Goal: Information Seeking & Learning: Learn about a topic

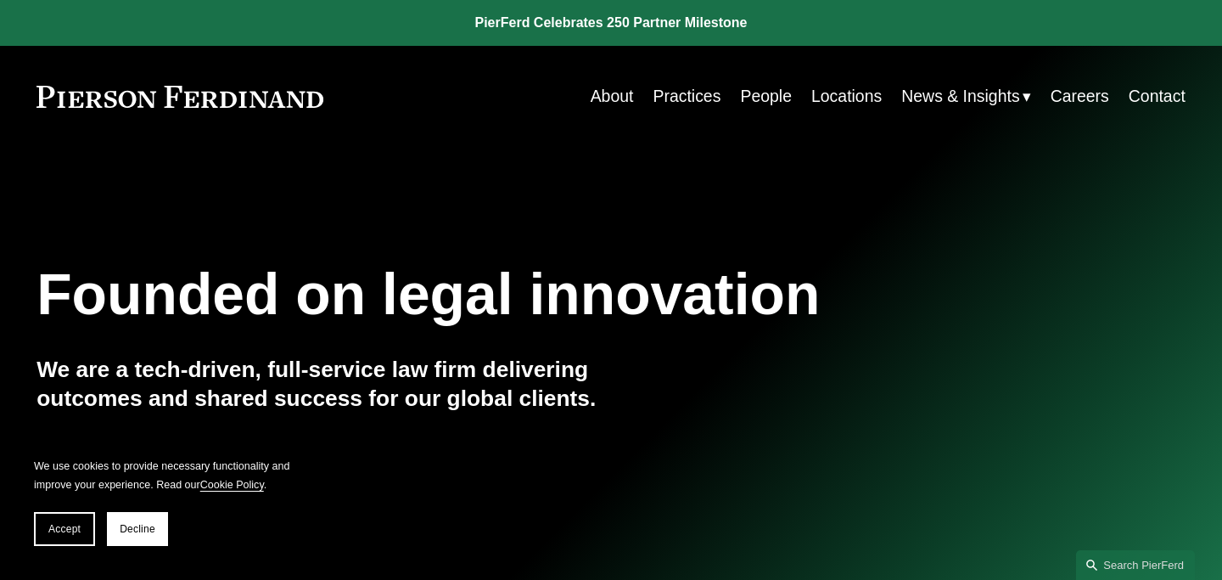
click at [861, 96] on link "Locations" at bounding box center [846, 96] width 70 height 33
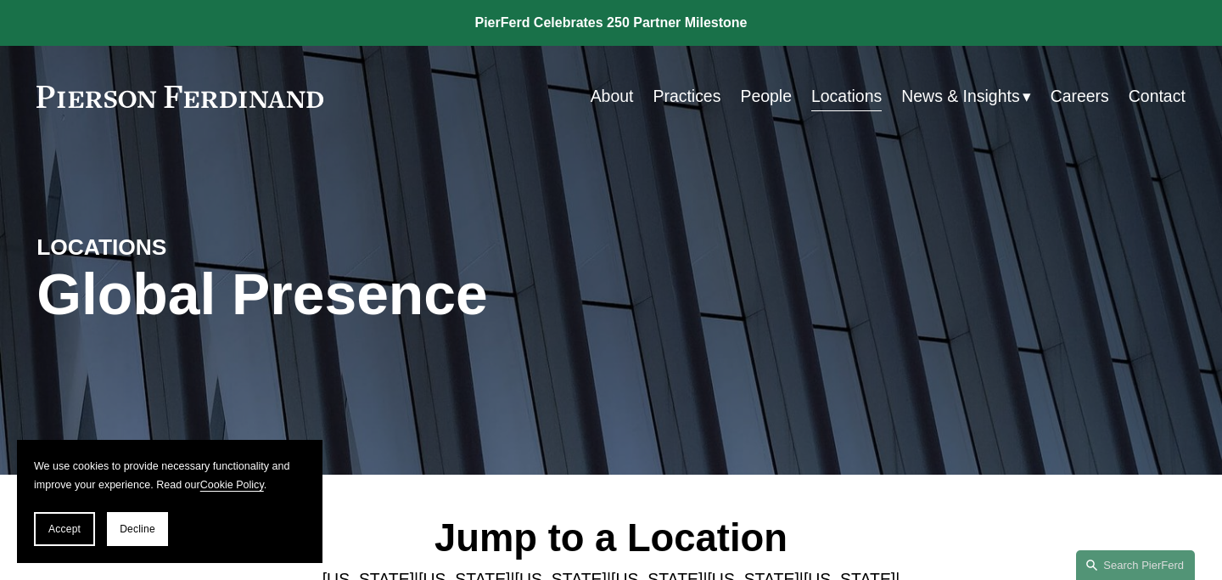
click at [614, 101] on link "About" at bounding box center [612, 96] width 43 height 33
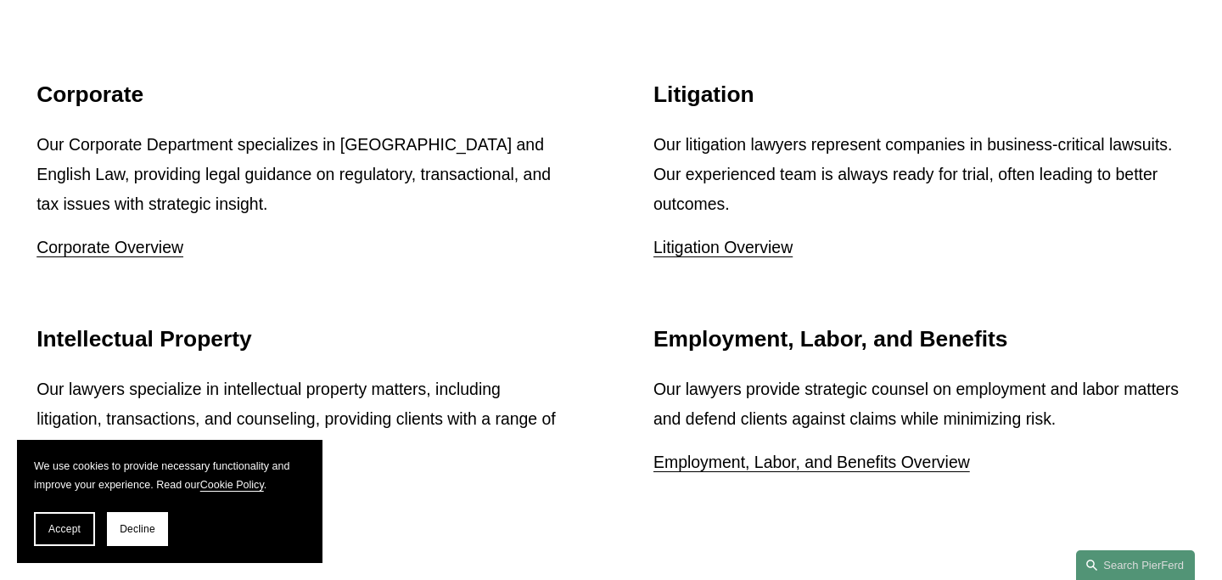
scroll to position [2156, 0]
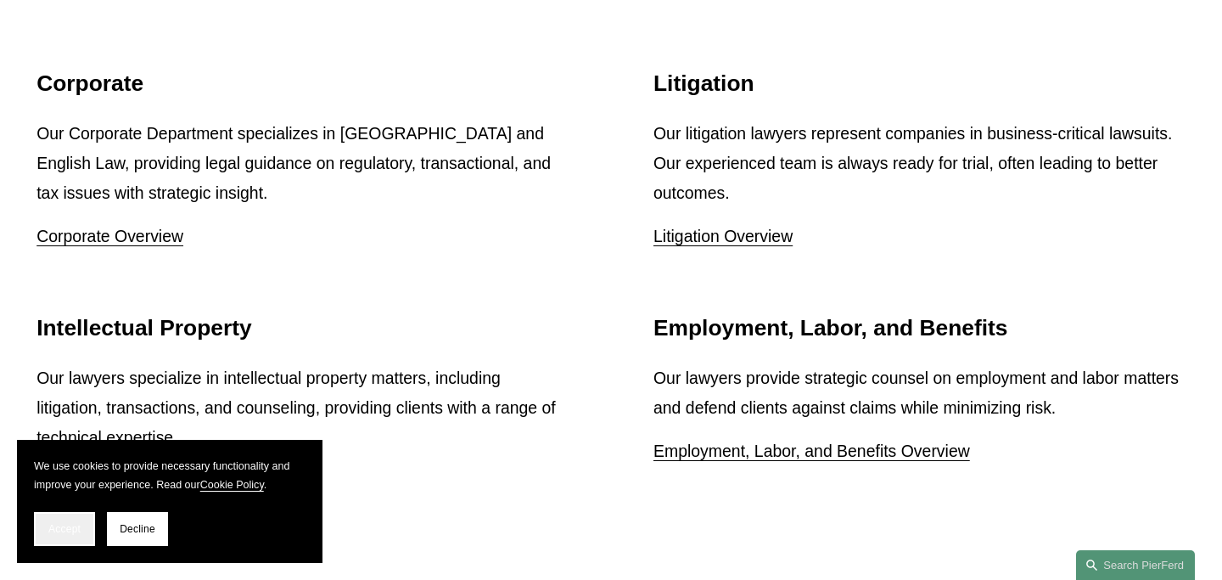
click at [71, 530] on span "Accept" at bounding box center [64, 529] width 32 height 12
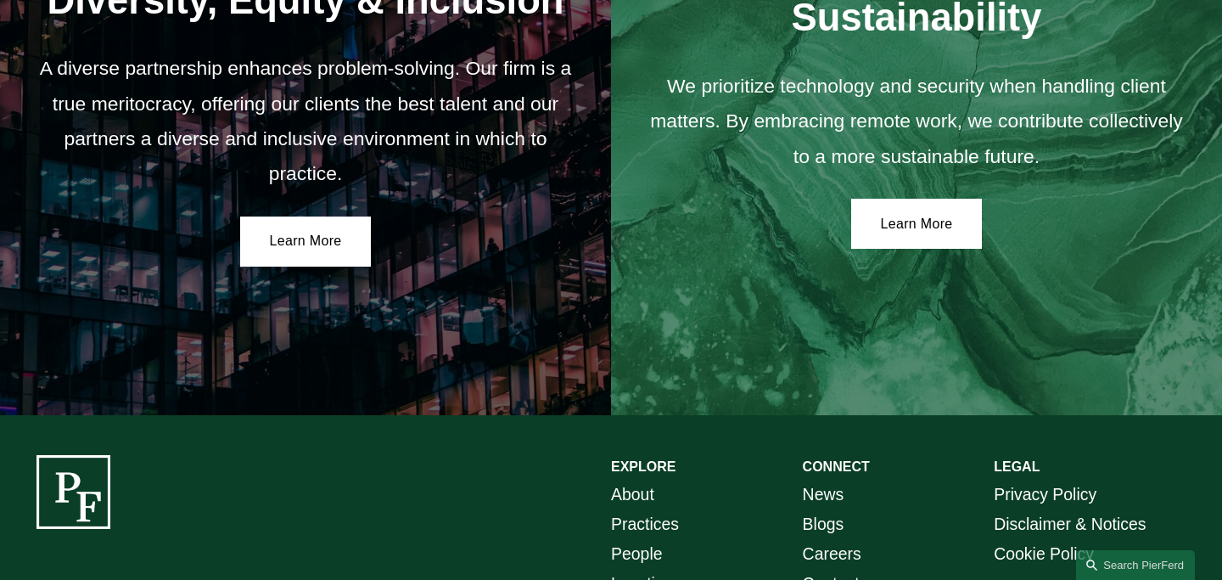
scroll to position [3101, 0]
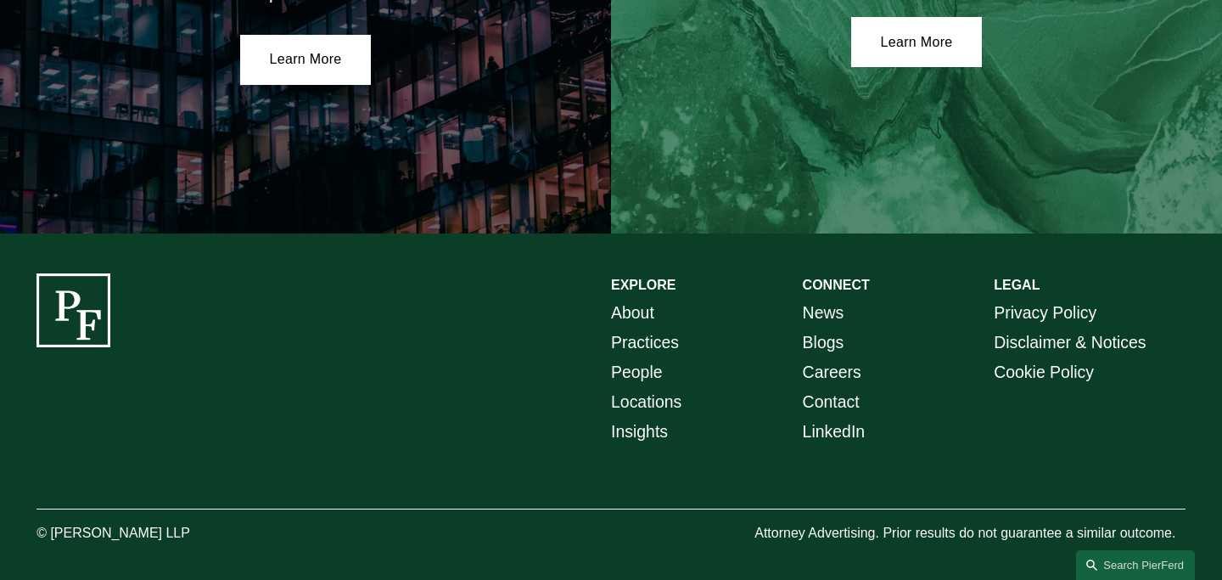
click at [835, 425] on link "LinkedIn" at bounding box center [834, 432] width 63 height 30
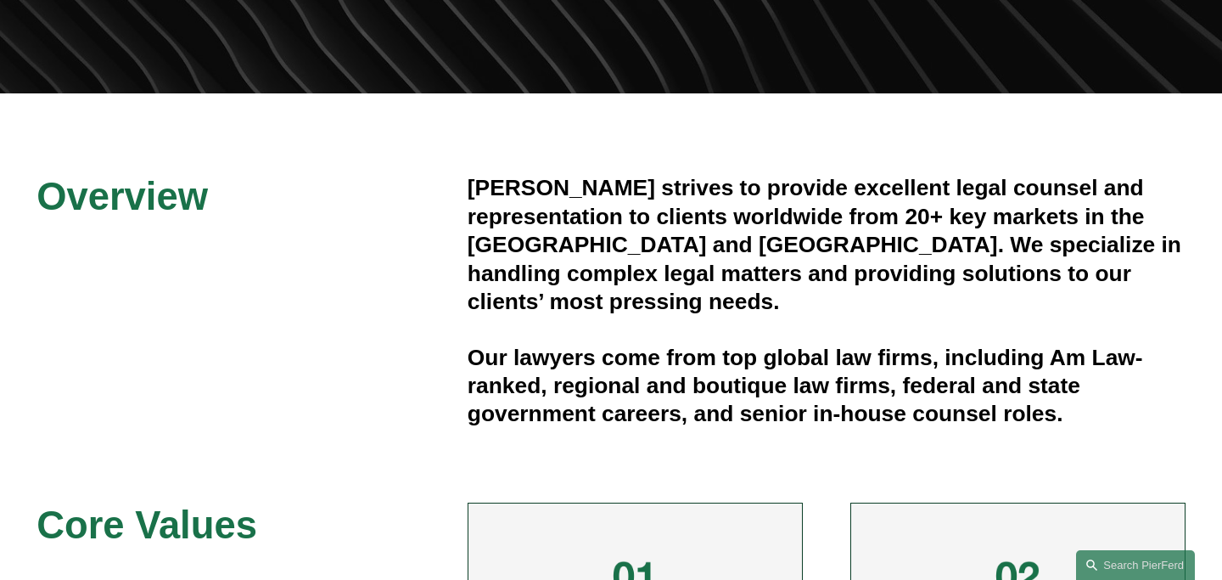
scroll to position [0, 0]
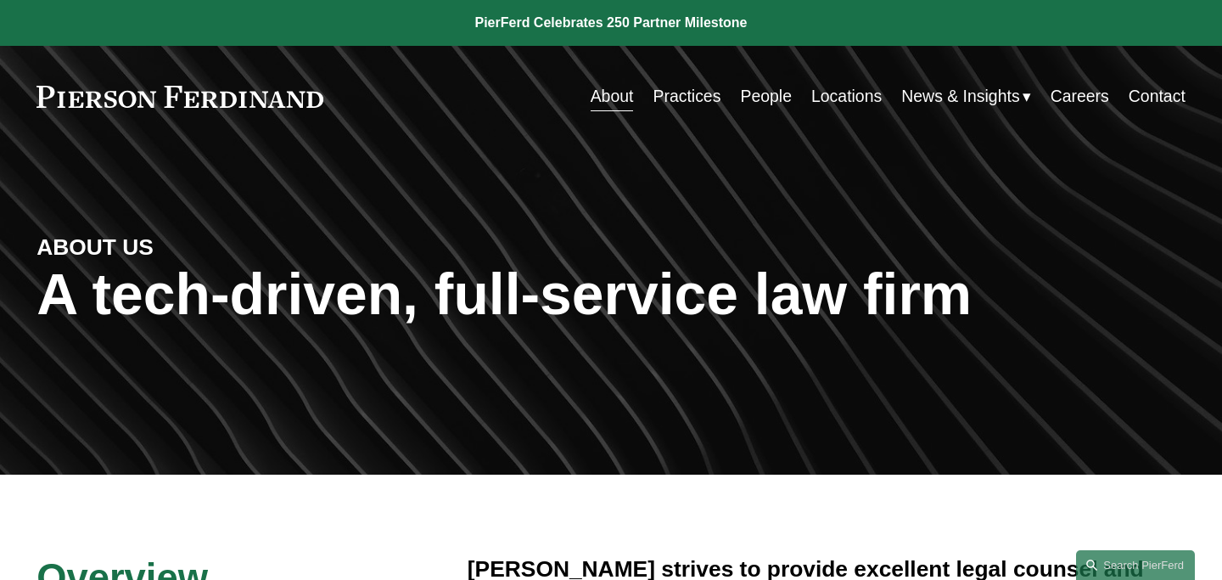
click at [760, 98] on link "People" at bounding box center [766, 96] width 52 height 33
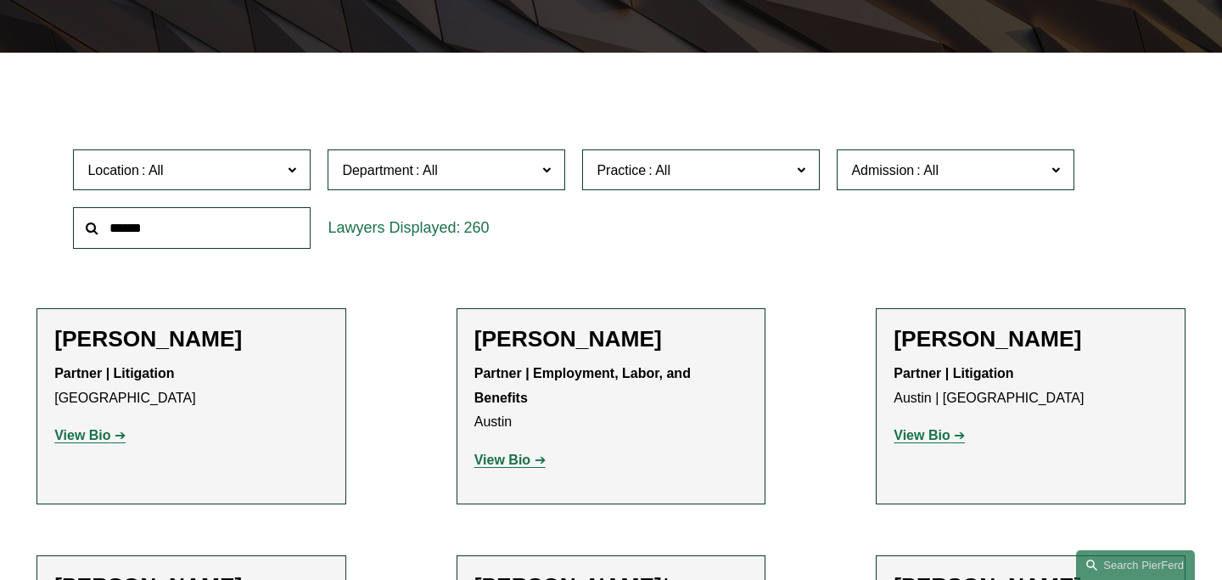
scroll to position [423, 0]
click at [248, 160] on span "Location" at bounding box center [184, 169] width 194 height 23
click at [0, 0] on link "New York" at bounding box center [0, 0] width 0 height 0
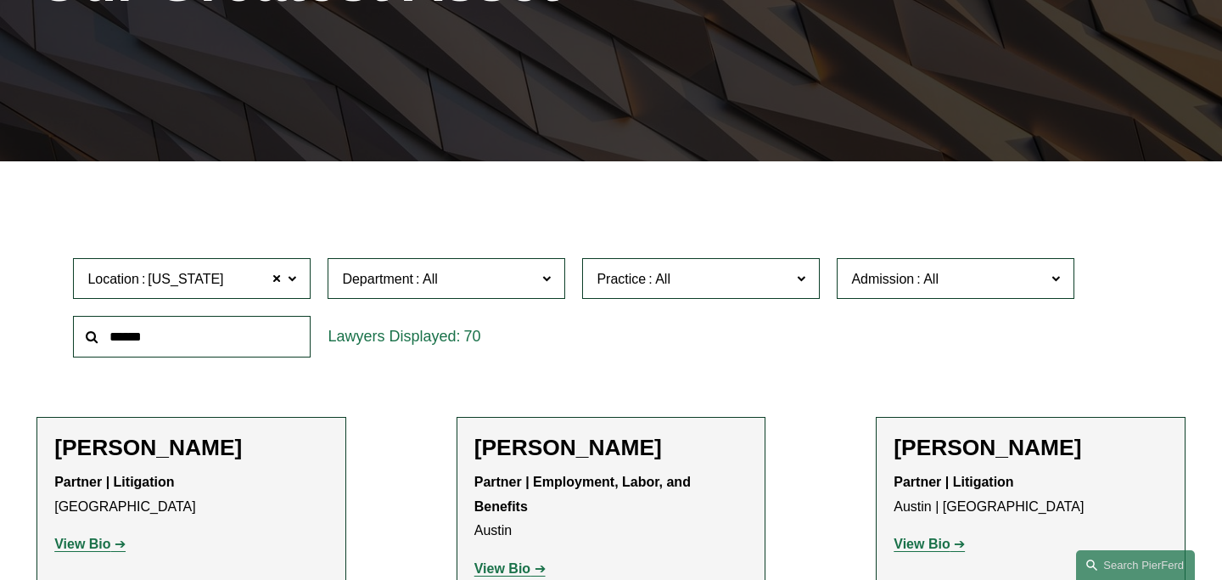
scroll to position [299, 0]
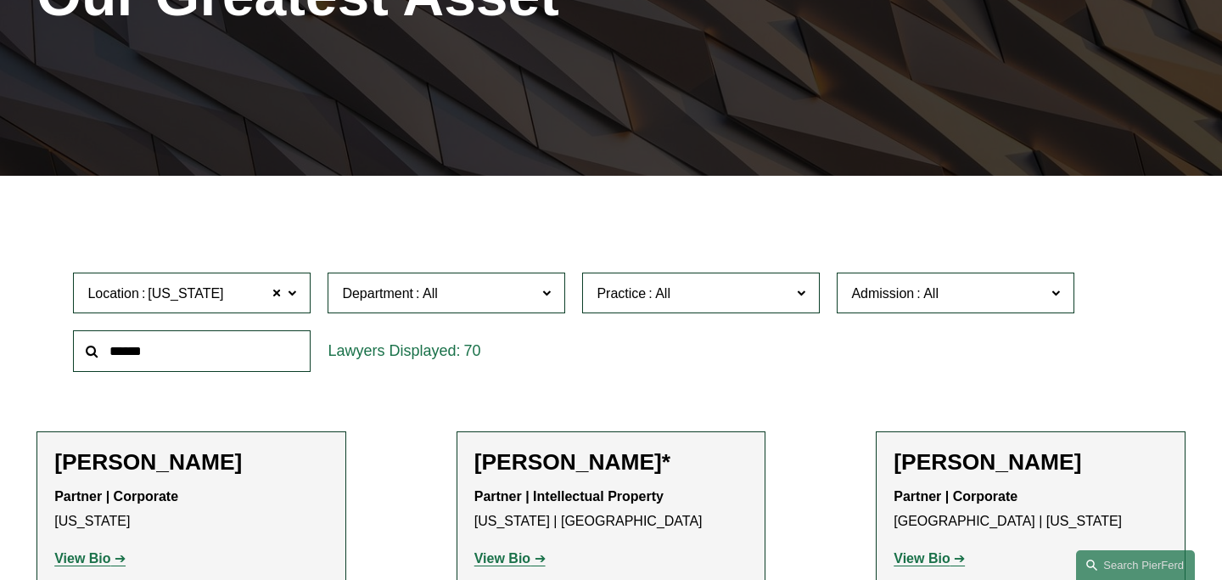
click at [201, 292] on span "New York" at bounding box center [186, 294] width 76 height 22
click at [0, 0] on link "[GEOGRAPHIC_DATA][US_STATE]" at bounding box center [0, 0] width 0 height 0
click at [493, 300] on span "Department" at bounding box center [439, 293] width 194 height 23
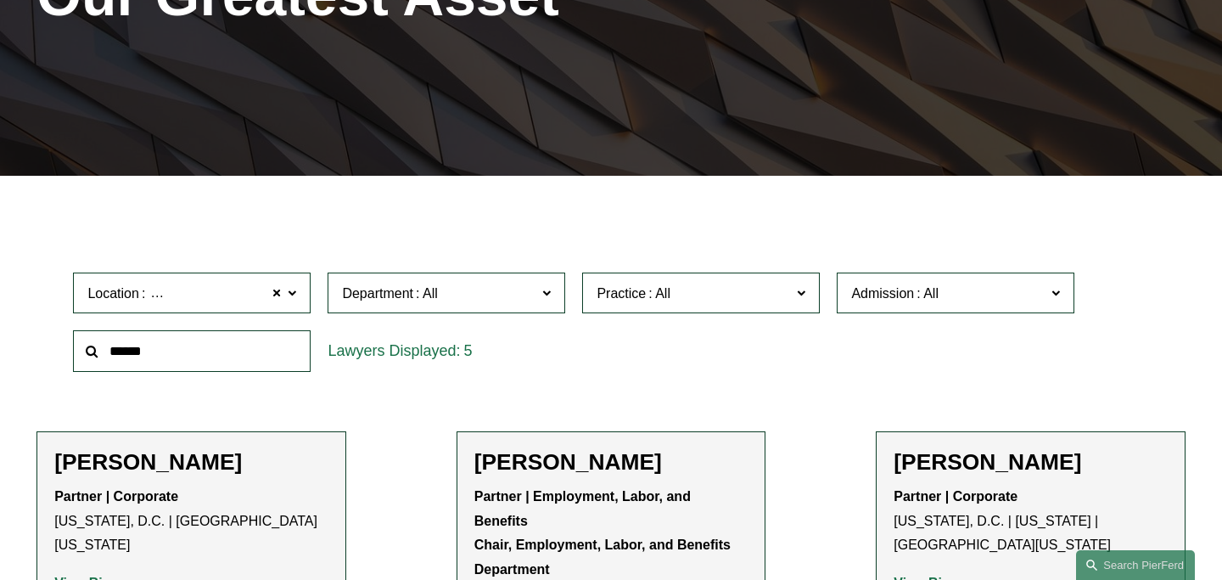
click at [0, 0] on link "Corporate" at bounding box center [0, 0] width 0 height 0
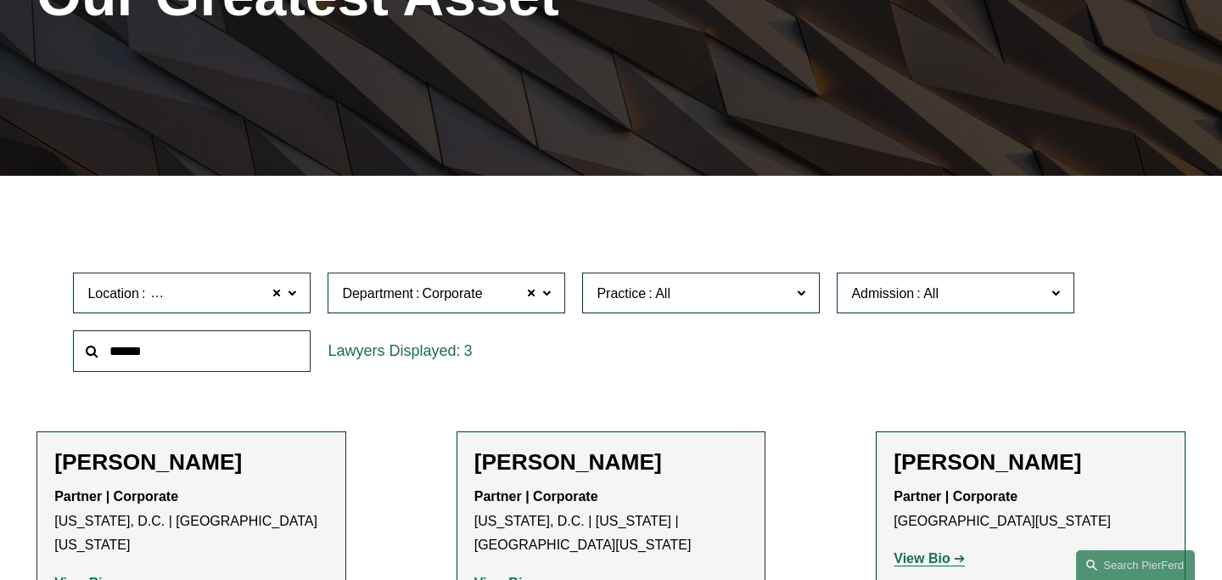
click at [640, 294] on span "Practice" at bounding box center [621, 293] width 49 height 14
click at [0, 0] on link "Mergers and Acquisitions" at bounding box center [0, 0] width 0 height 0
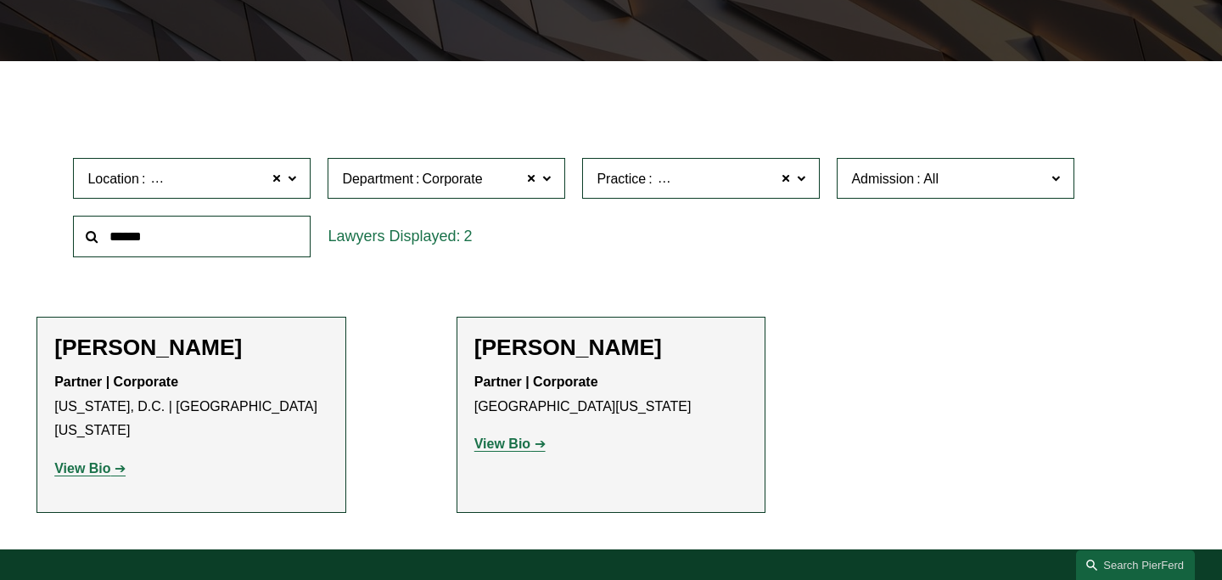
scroll to position [418, 0]
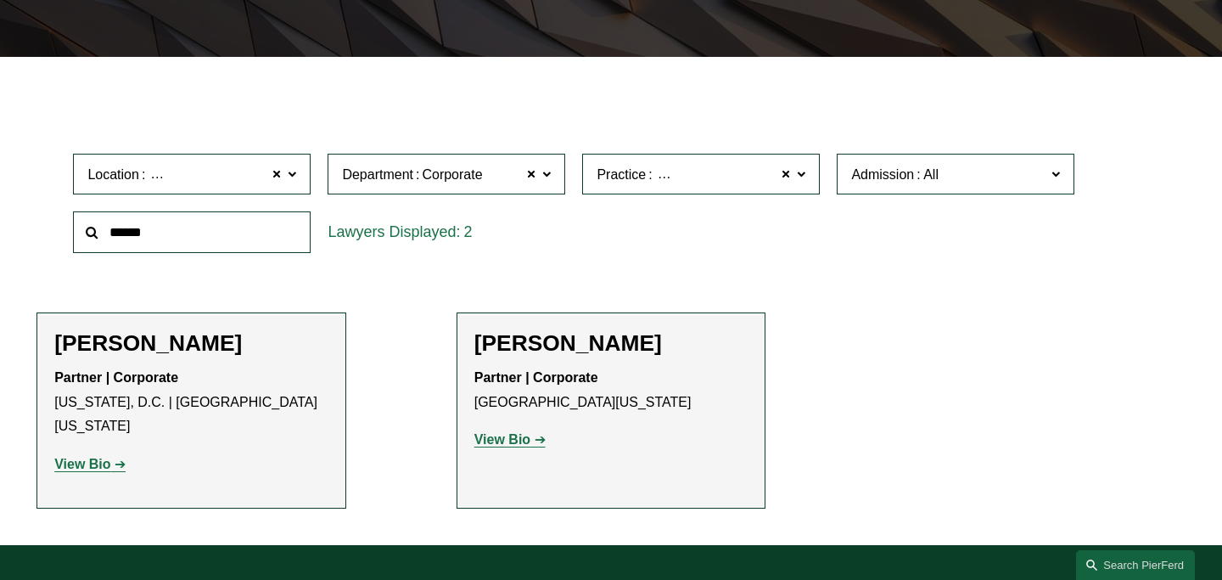
click at [102, 457] on strong "View Bio" at bounding box center [82, 464] width 56 height 14
click at [519, 440] on strong "View Bio" at bounding box center [502, 439] width 56 height 14
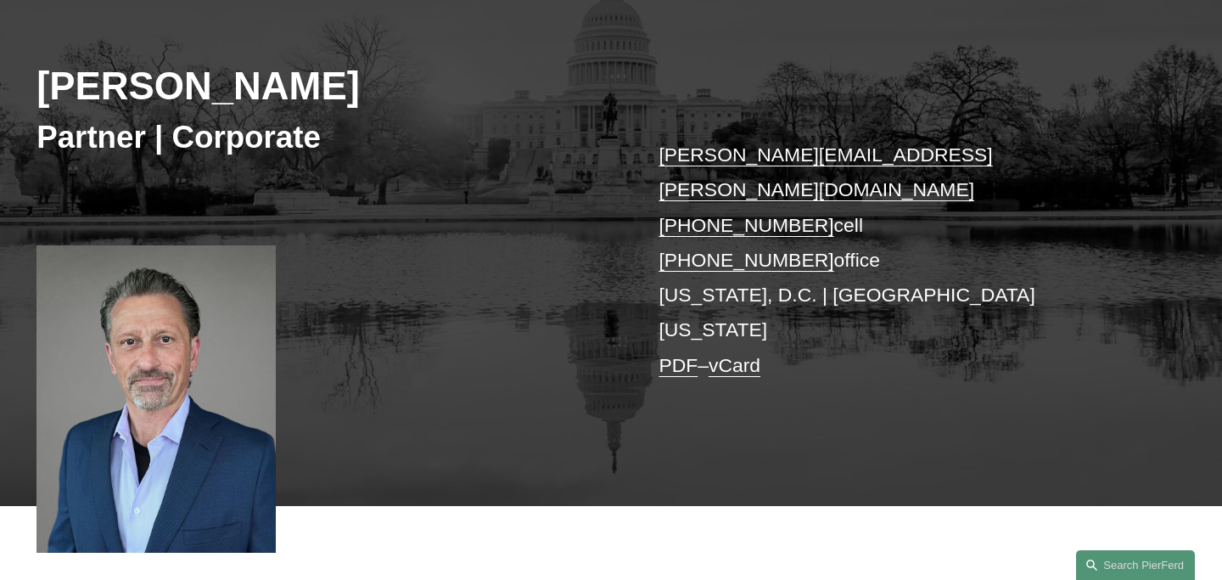
scroll to position [222, 0]
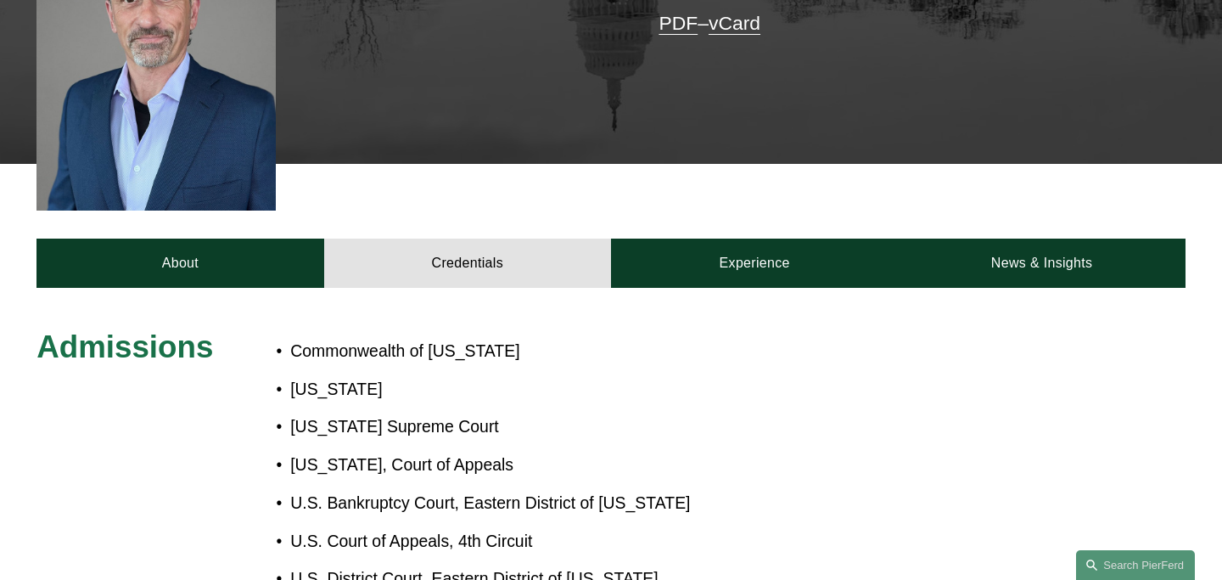
scroll to position [450, 0]
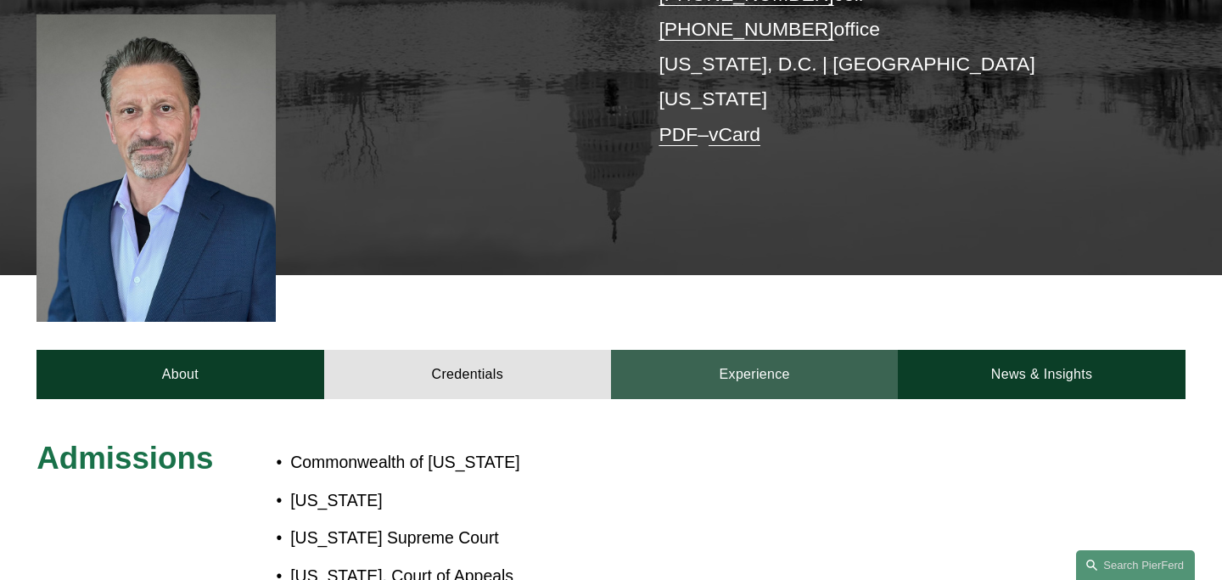
click at [745, 350] on link "Experience" at bounding box center [754, 374] width 287 height 49
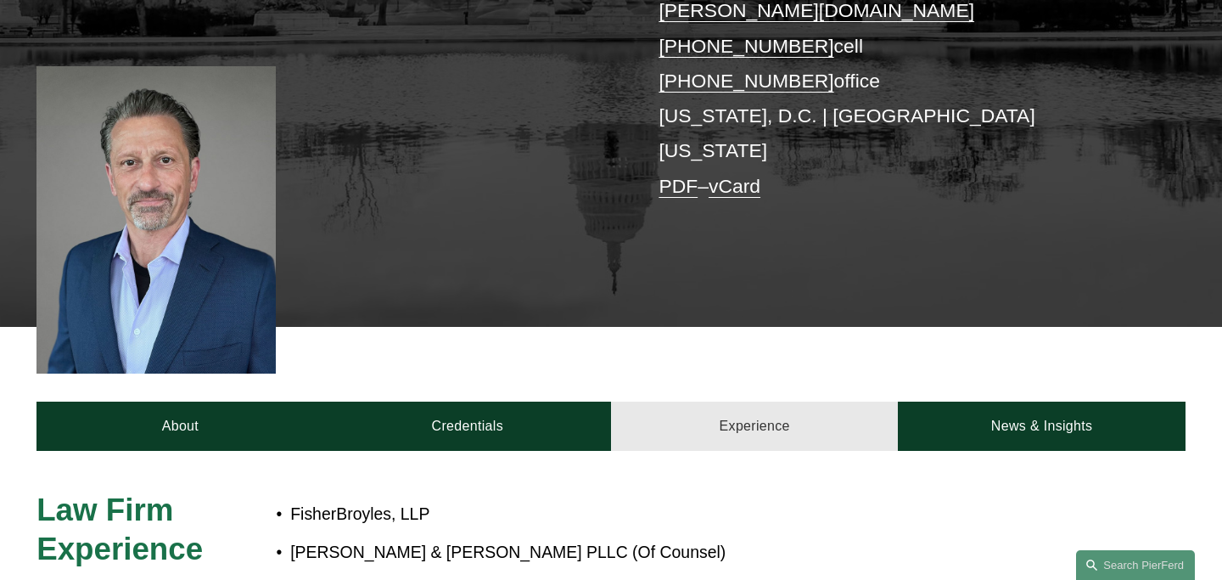
scroll to position [0, 0]
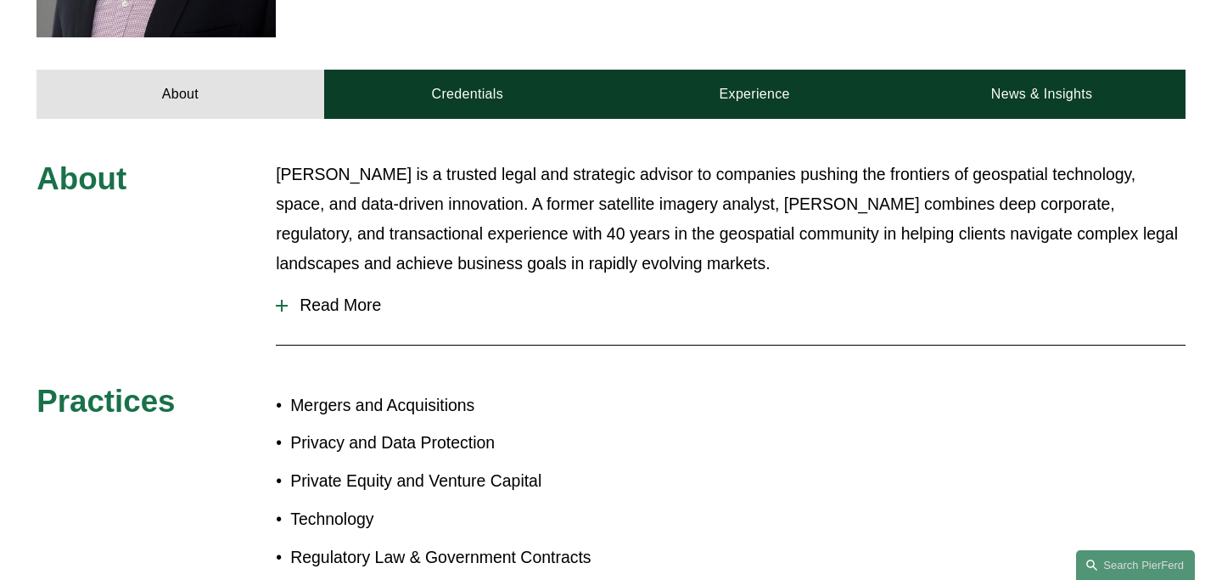
scroll to position [695, 0]
